Goal: Information Seeking & Learning: Learn about a topic

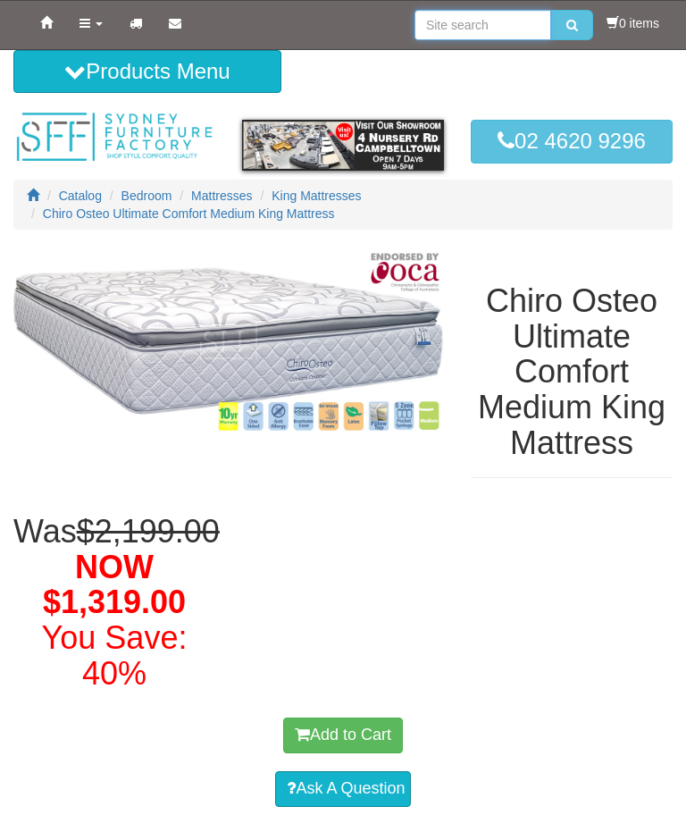
click at [500, 19] on input "search" at bounding box center [483, 25] width 137 height 30
type input "King plush"
click at [568, 25] on button "submit" at bounding box center [573, 25] width 42 height 30
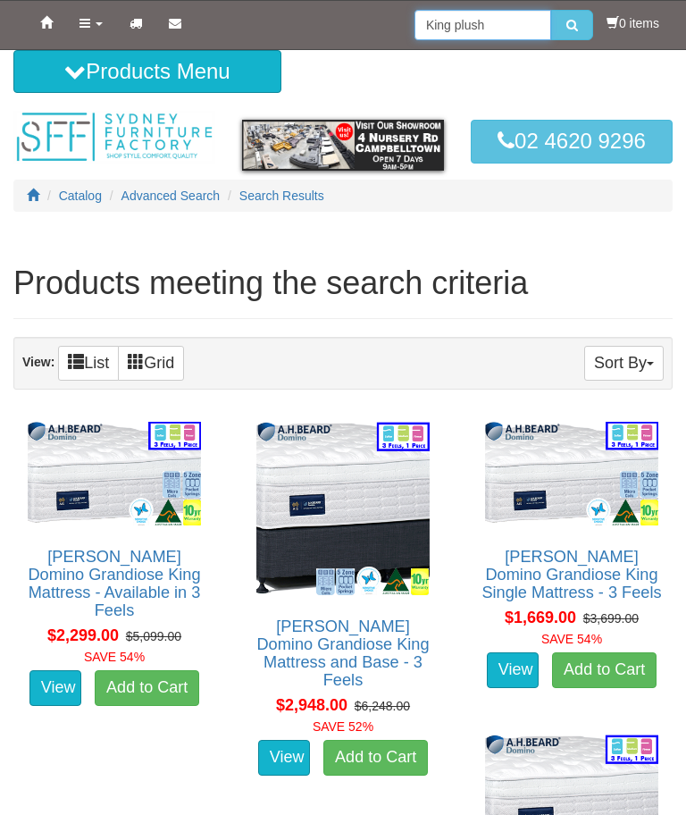
click at [416, 19] on input "King plush" at bounding box center [483, 25] width 137 height 30
click at [534, 21] on input "Chiro Osteo King plush" at bounding box center [483, 25] width 137 height 30
type input "Chiro Osteo King plush"
click at [568, 25] on button "submit" at bounding box center [573, 25] width 42 height 30
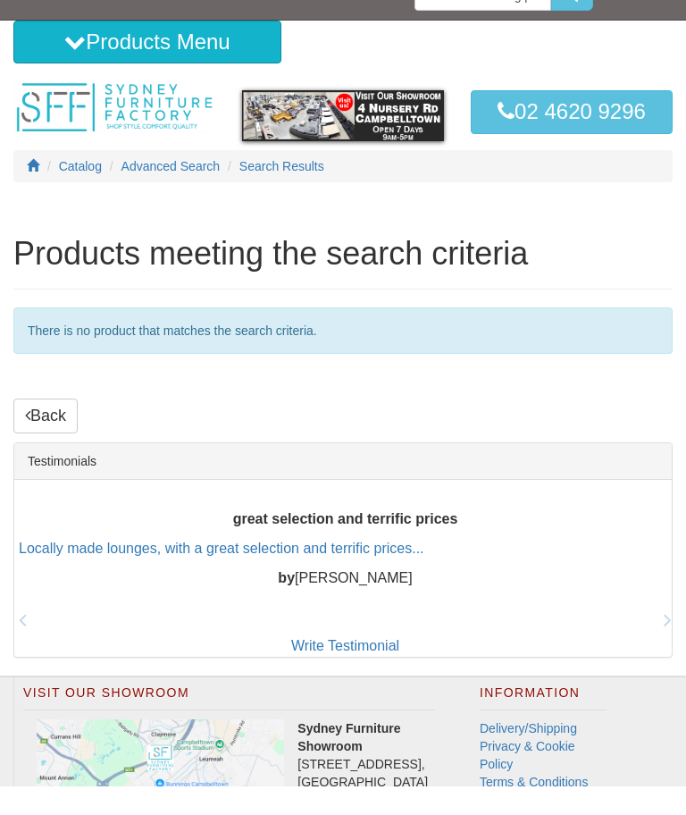
scroll to position [166, 0]
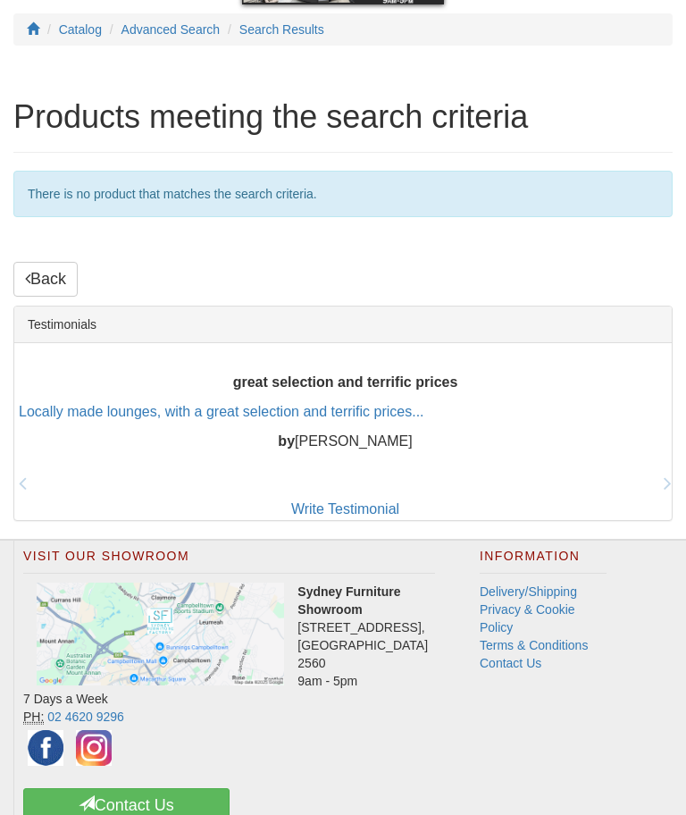
click at [43, 282] on link "Back" at bounding box center [45, 280] width 64 height 36
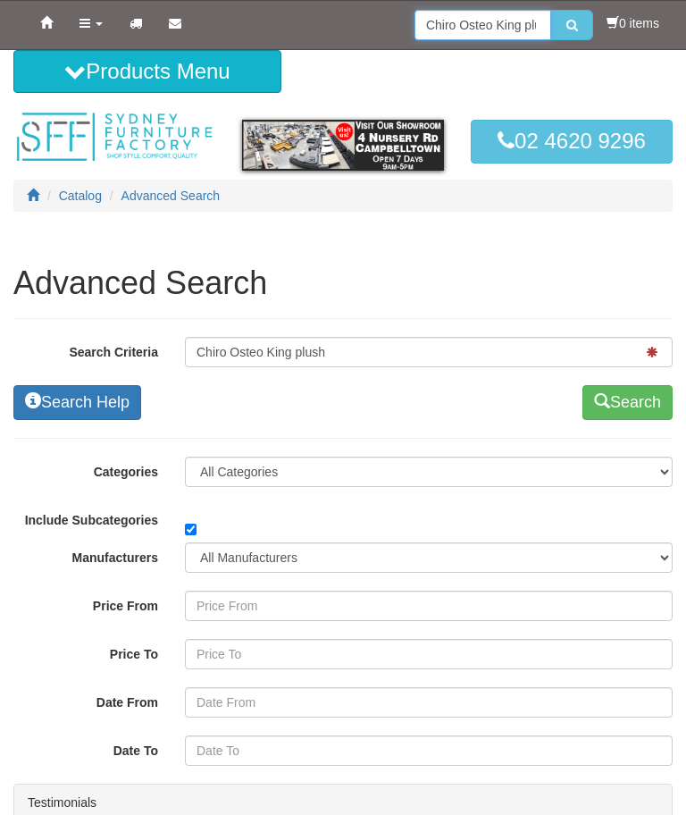
click at [523, 35] on input "Chiro Osteo King plush" at bounding box center [483, 25] width 137 height 30
type input "Chiro Osteo"
click at [568, 19] on icon "submit" at bounding box center [573, 25] width 12 height 13
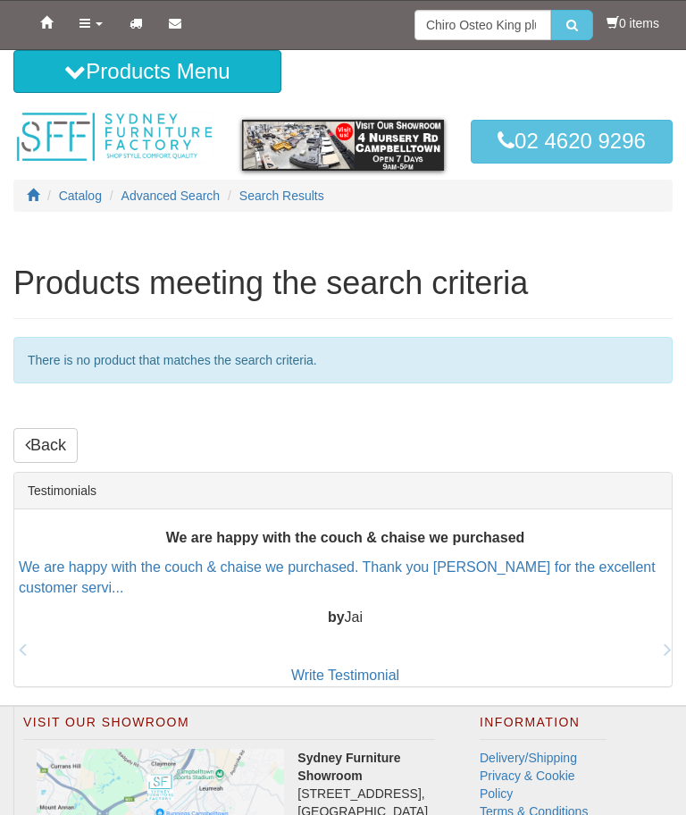
scroll to position [228, 0]
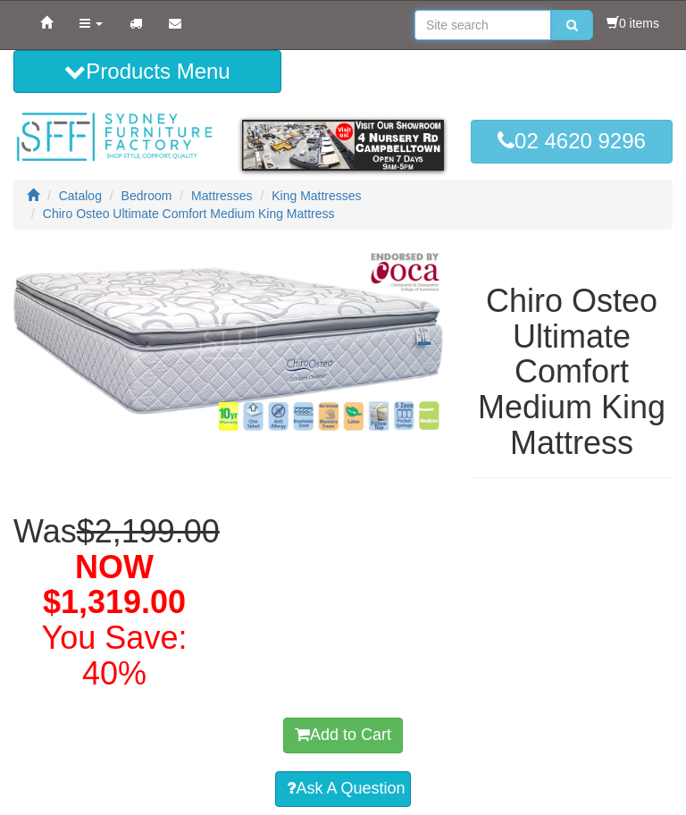
click at [500, 18] on input "search" at bounding box center [483, 25] width 137 height 30
type input "Osteopenia plush"
click at [568, 25] on button "submit" at bounding box center [573, 25] width 42 height 30
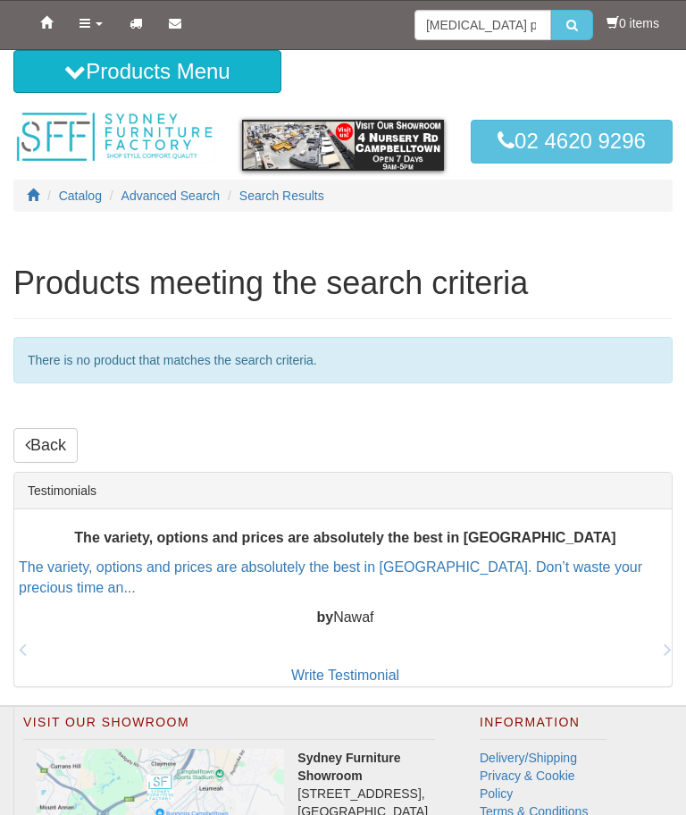
click at [51, 441] on link "Back" at bounding box center [45, 446] width 64 height 36
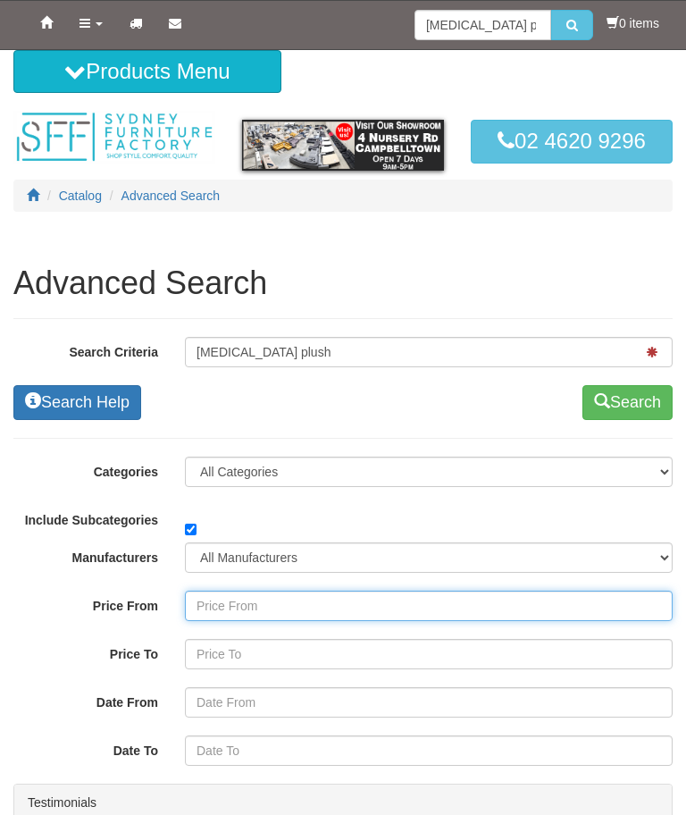
click at [611, 602] on input "Price From" at bounding box center [429, 606] width 488 height 30
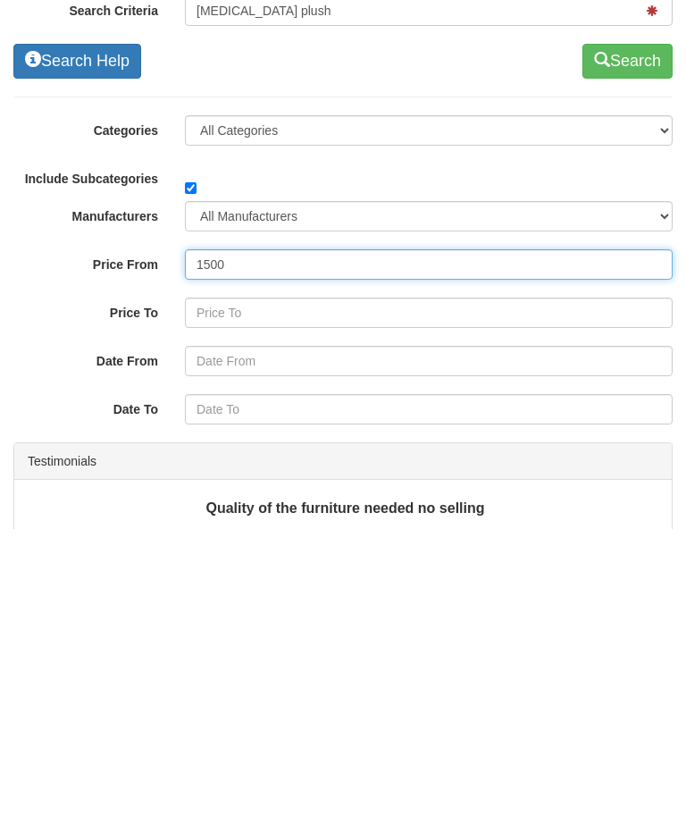
type input "1500"
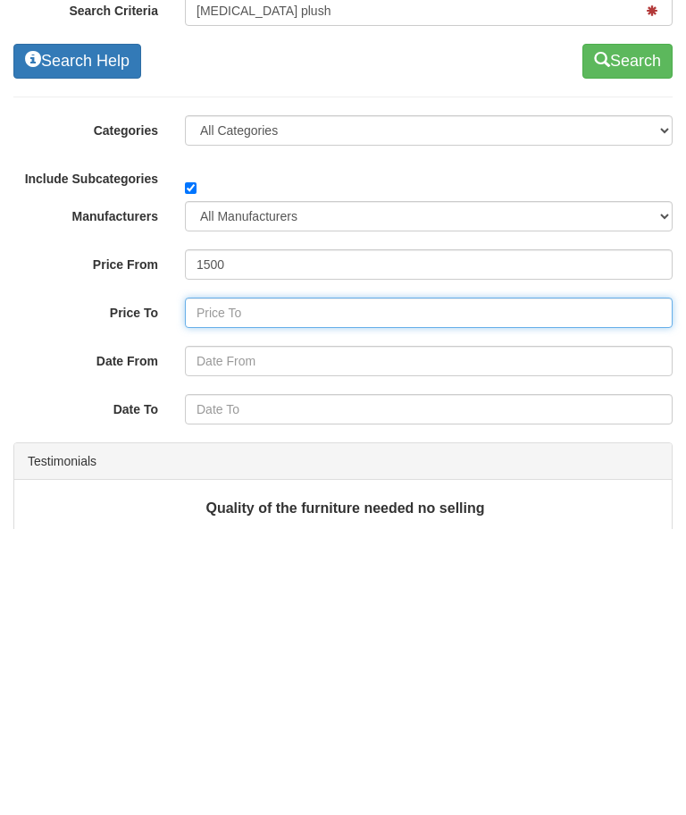
click at [244, 584] on input "Price To" at bounding box center [429, 599] width 488 height 30
type input "3000"
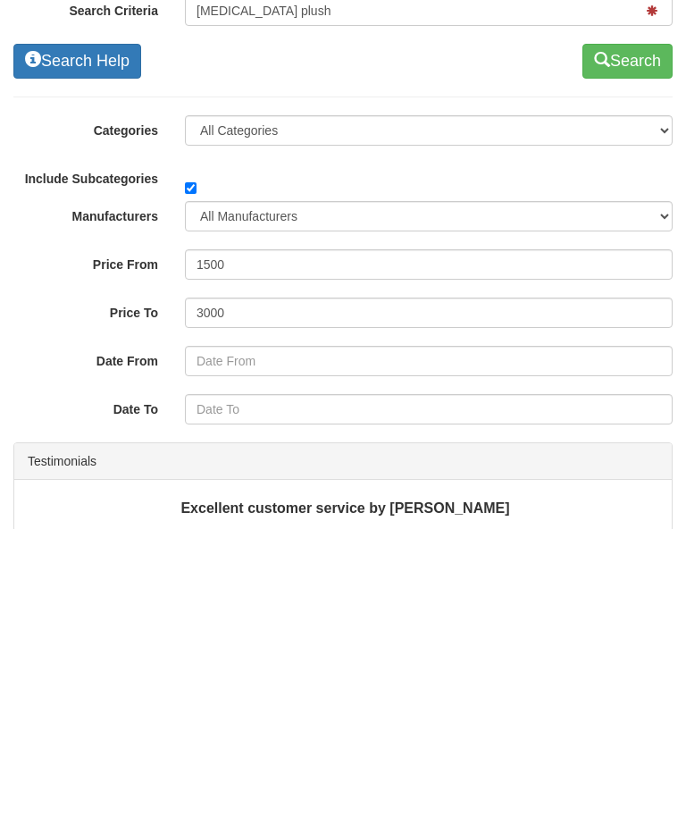
click at [681, 210] on div "Advanced Search Search Criteria Osteopenia plush Search Help Search Search Help…" at bounding box center [343, 462] width 686 height 505
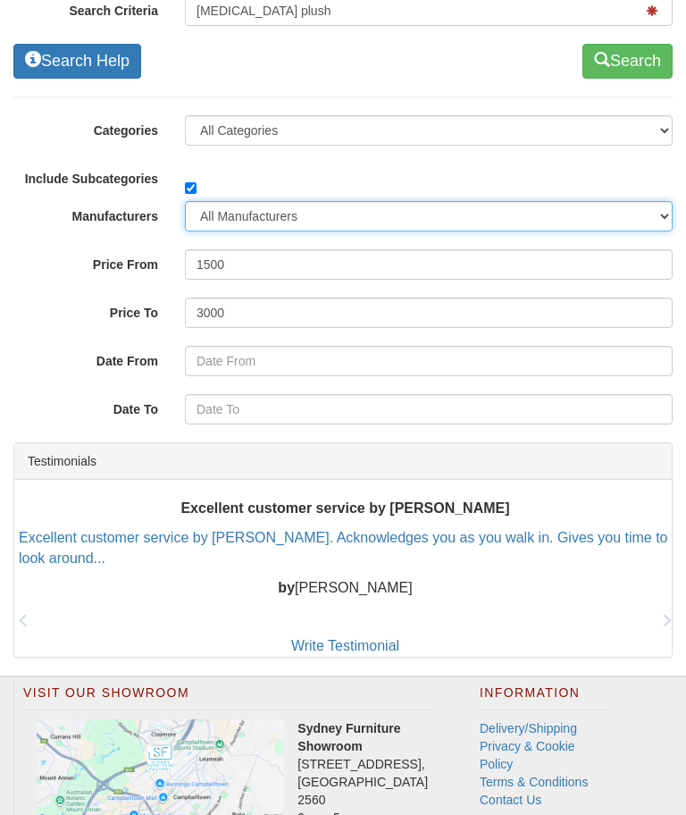
click at [627, 216] on select "All Manufacturers Lazboy" at bounding box center [429, 216] width 488 height 30
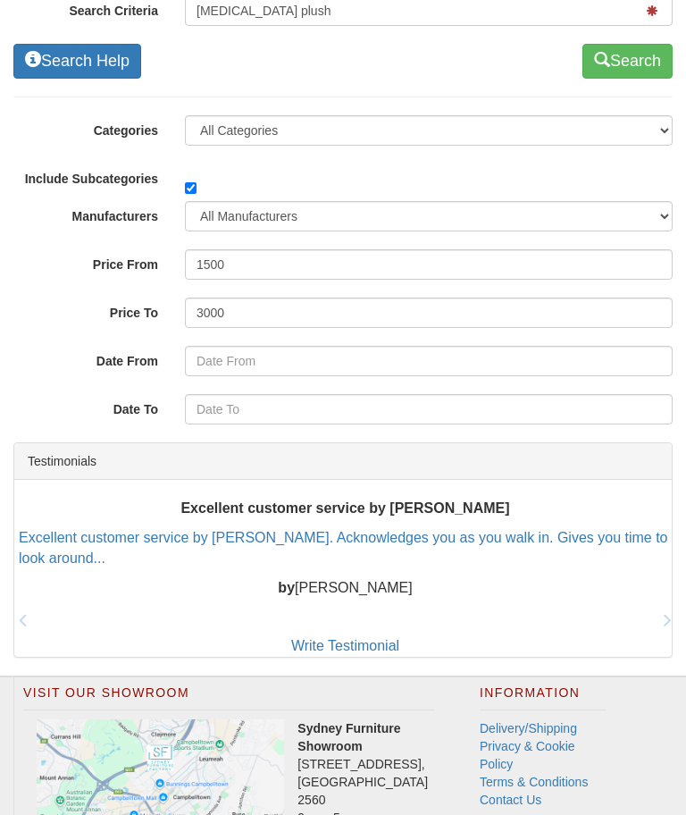
click at [629, 63] on button "Search" at bounding box center [628, 62] width 90 height 36
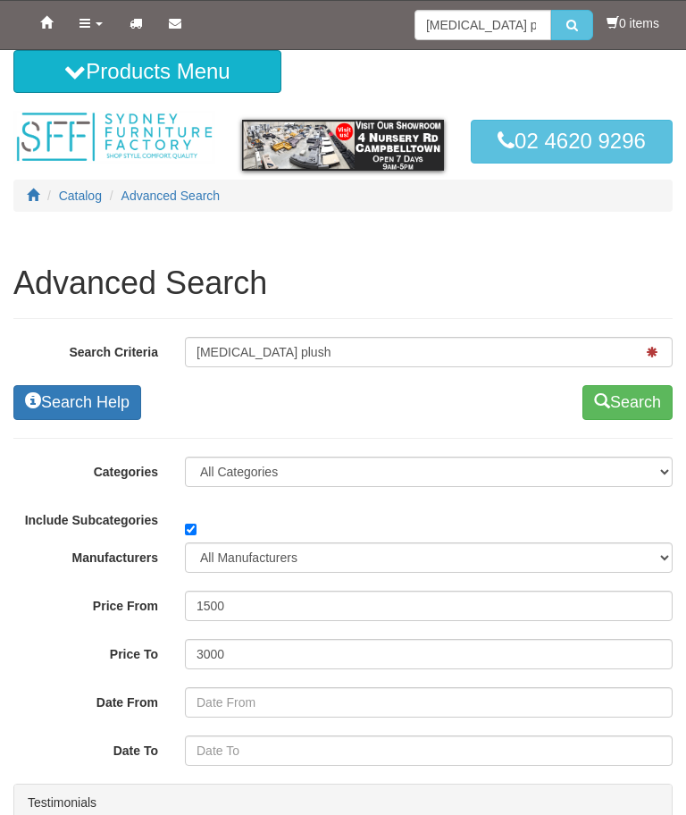
scroll to position [341, 0]
